Goal: Task Accomplishment & Management: Complete application form

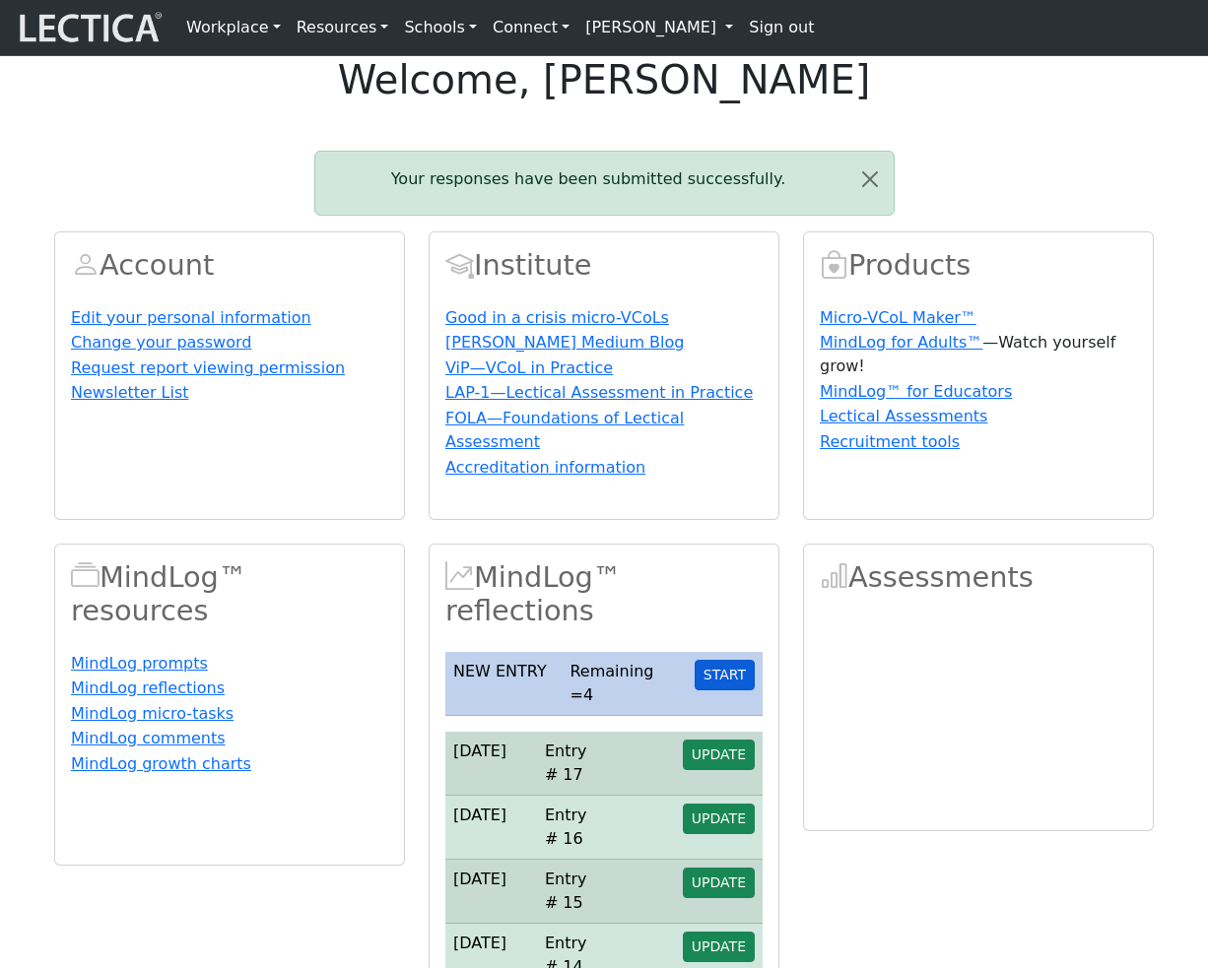
click at [726, 690] on button "START" at bounding box center [724, 675] width 60 height 31
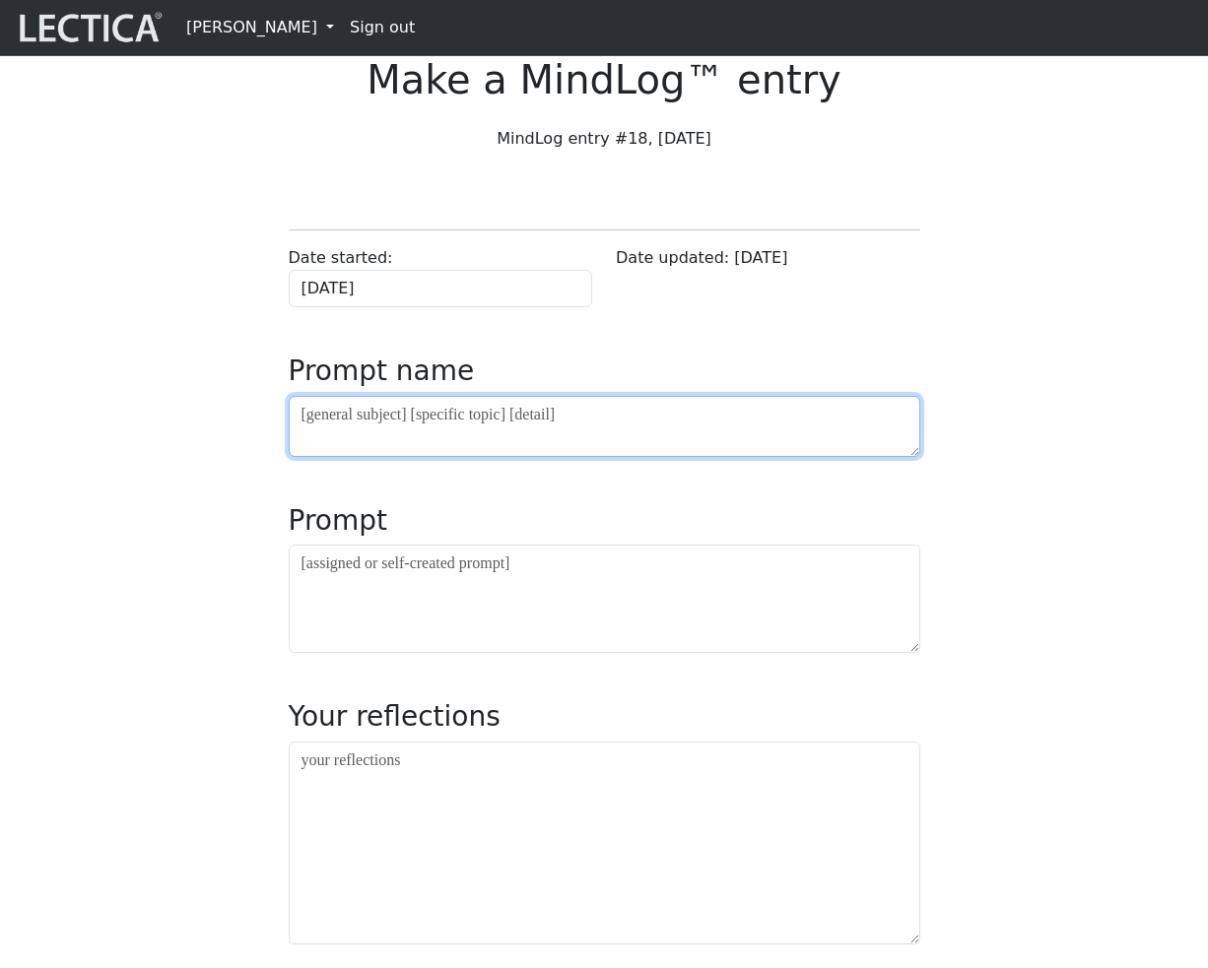
click at [450, 457] on textarea at bounding box center [604, 426] width 631 height 61
type textarea "asdf"
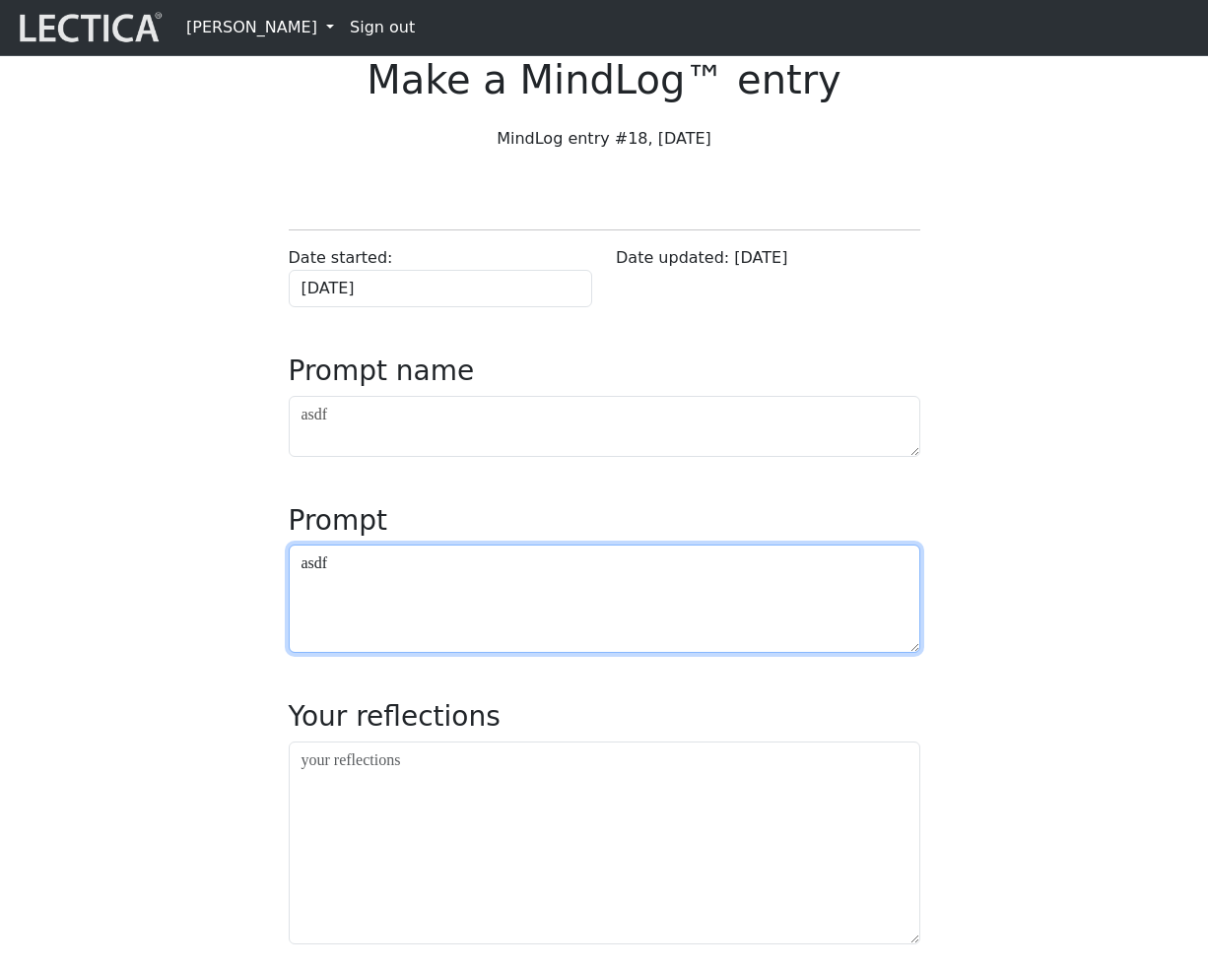
type textarea "asdf"
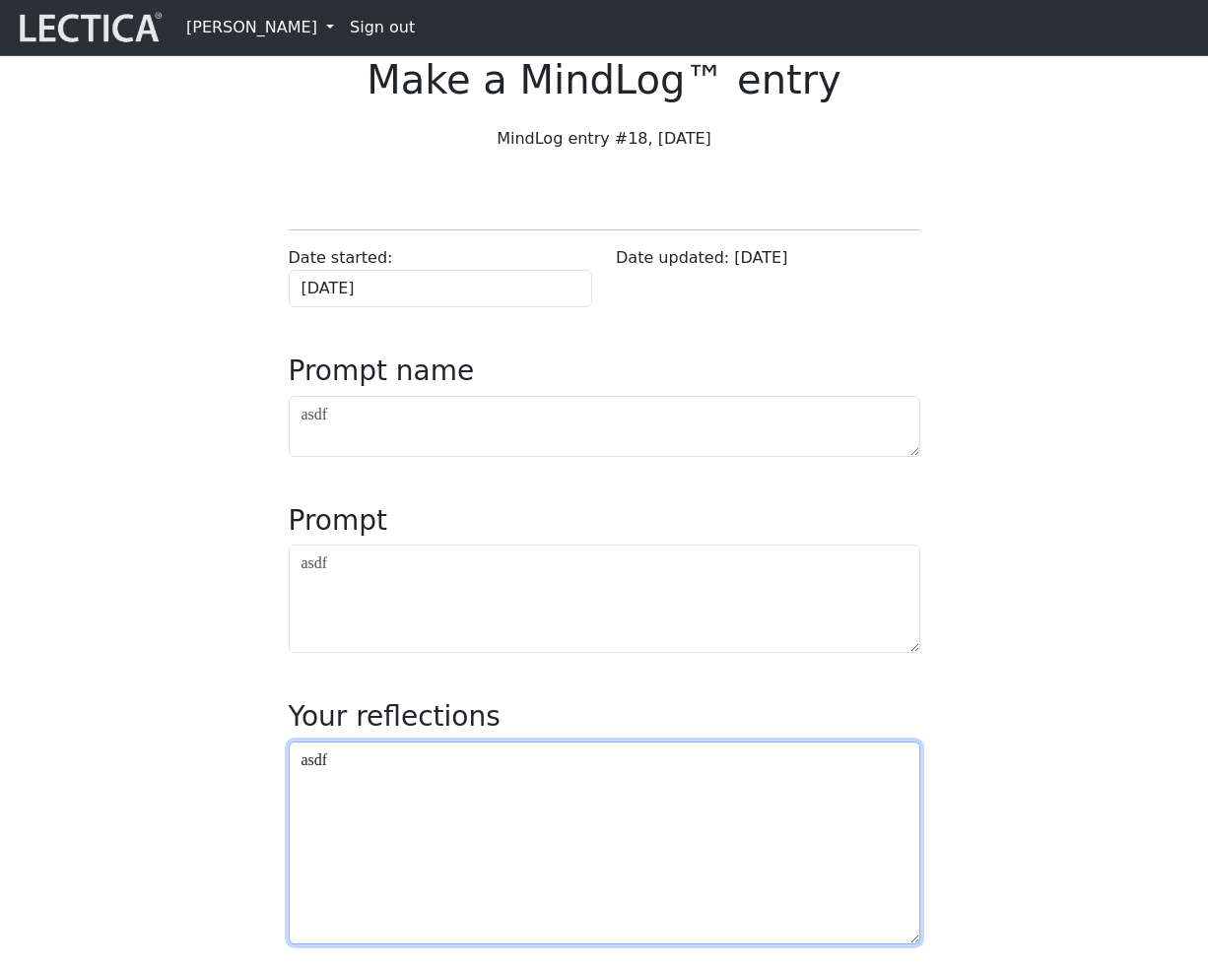
type textarea "asdf"
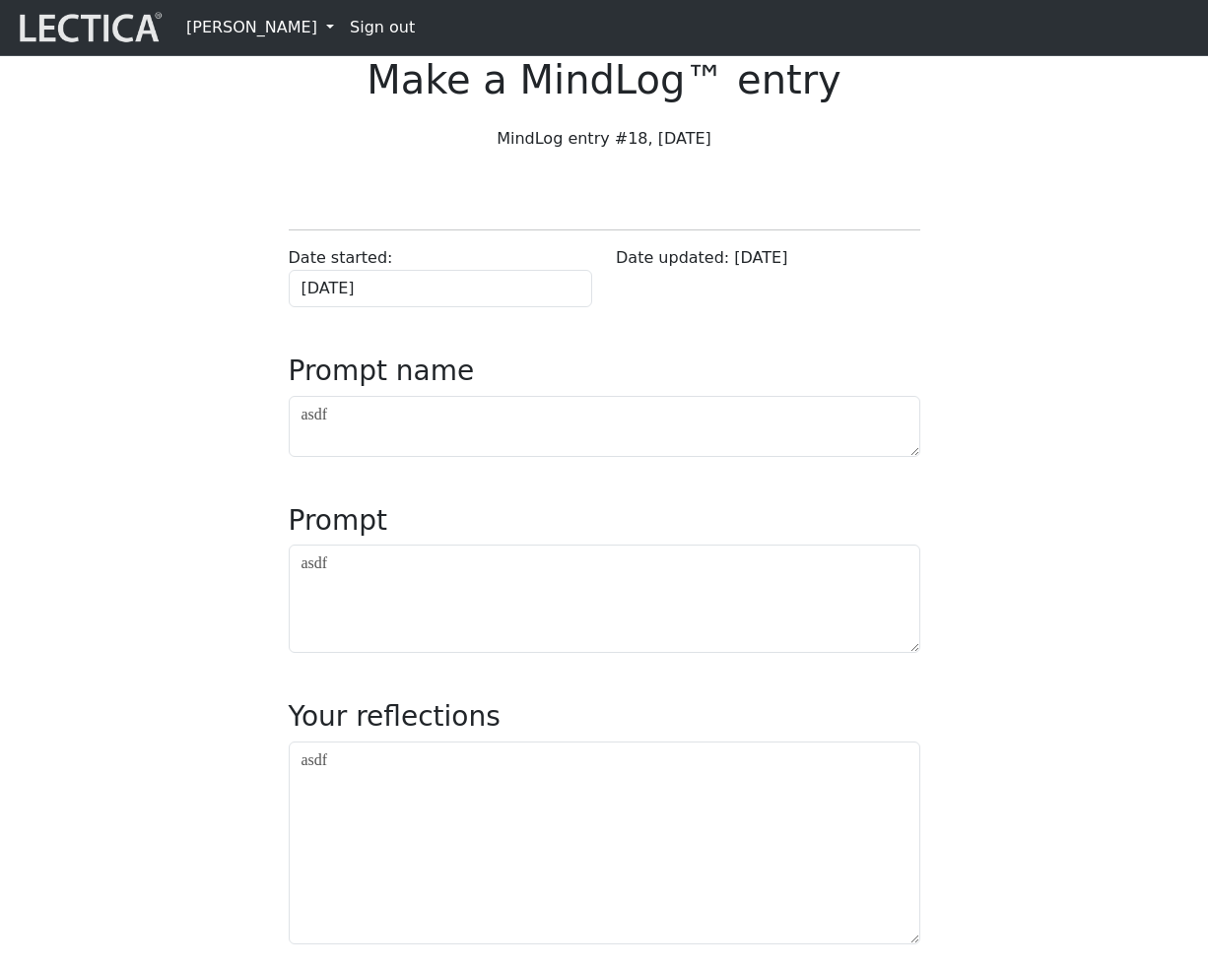
scroll to position [678, 0]
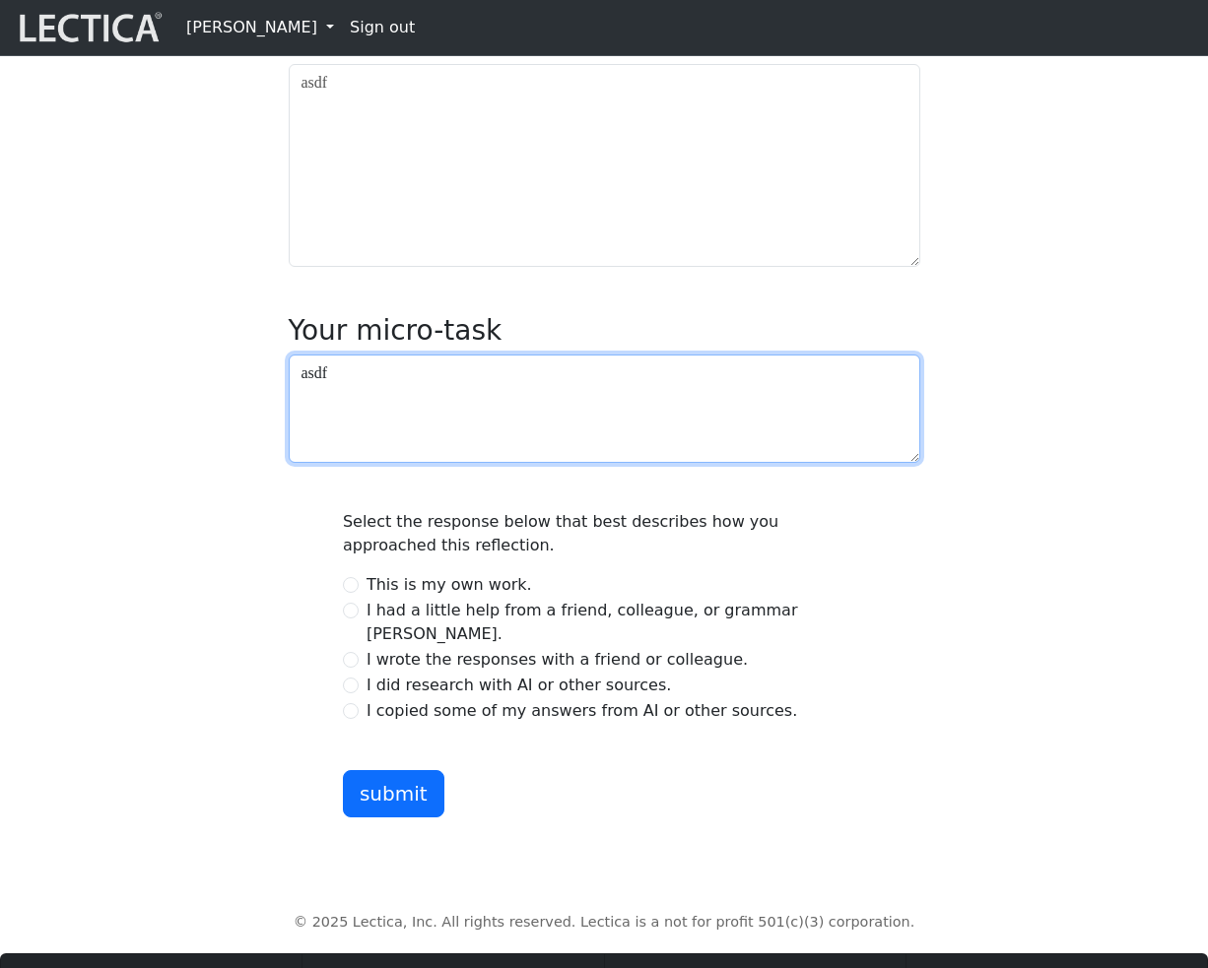
type textarea "asdf"
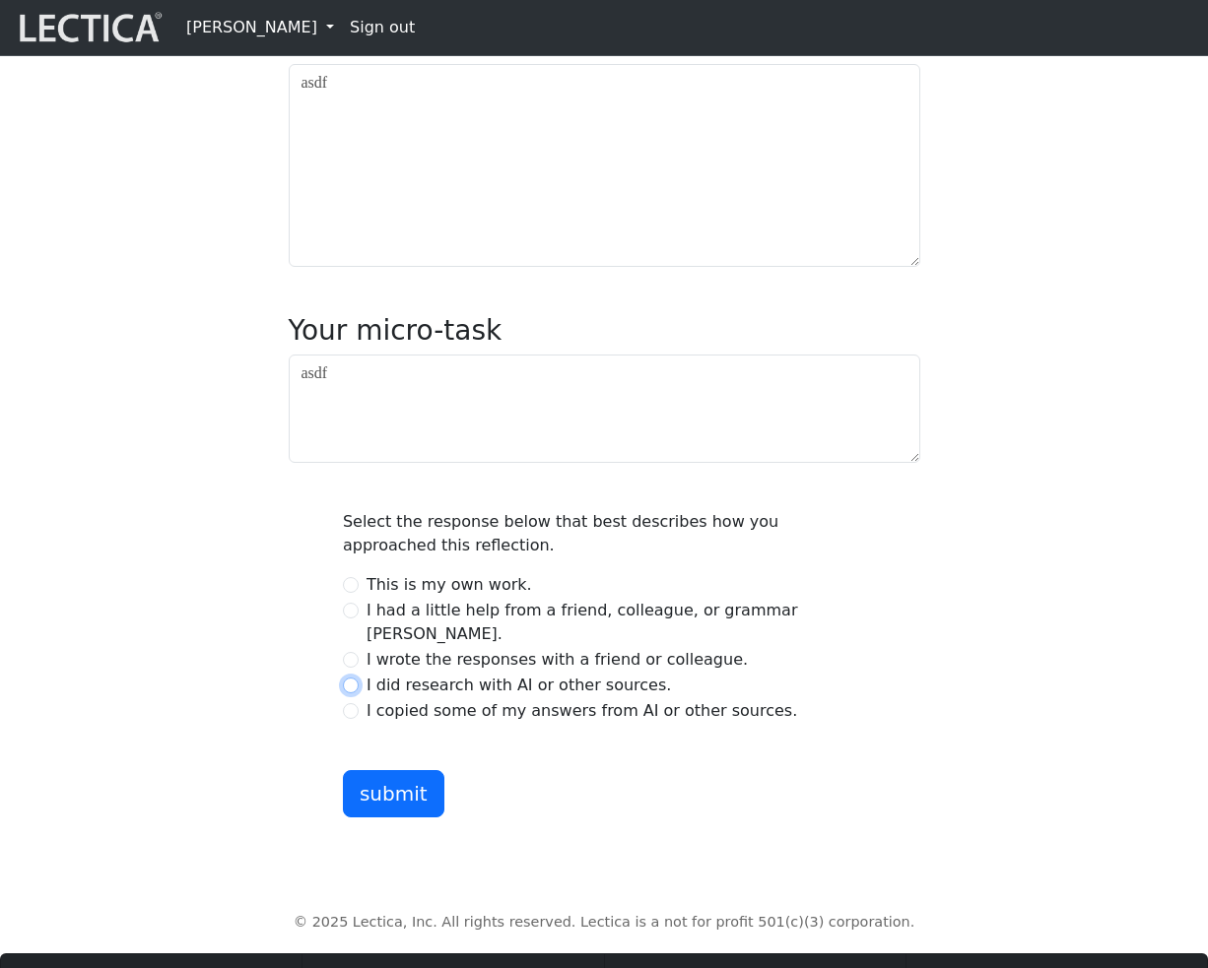
click at [349, 693] on input "I did research with AI or other sources." at bounding box center [351, 686] width 16 height 16
radio input "true"
click at [407, 818] on button "submit" at bounding box center [393, 793] width 101 height 47
